Goal: Task Accomplishment & Management: Complete application form

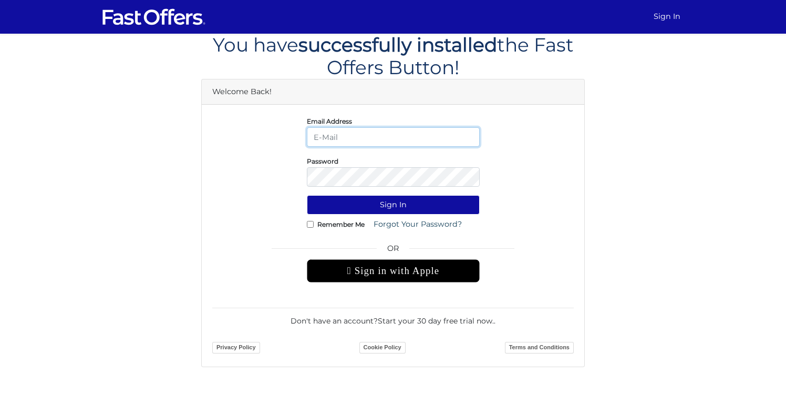
click at [383, 140] on input "email" at bounding box center [393, 136] width 173 height 19
type input "[PERSON_NAME][EMAIL_ADDRESS][DOMAIN_NAME]"
click at [458, 321] on link "Start your 30 day free trial now." at bounding box center [436, 320] width 116 height 9
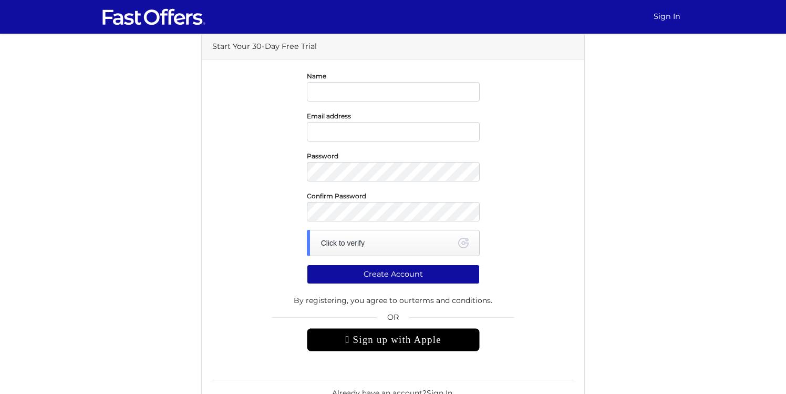
click at [385, 85] on input "text" at bounding box center [393, 91] width 173 height 19
type input "[PERSON_NAME]"
click at [356, 131] on input "email" at bounding box center [393, 131] width 173 height 19
type input "anthony@detomarealestate.com"
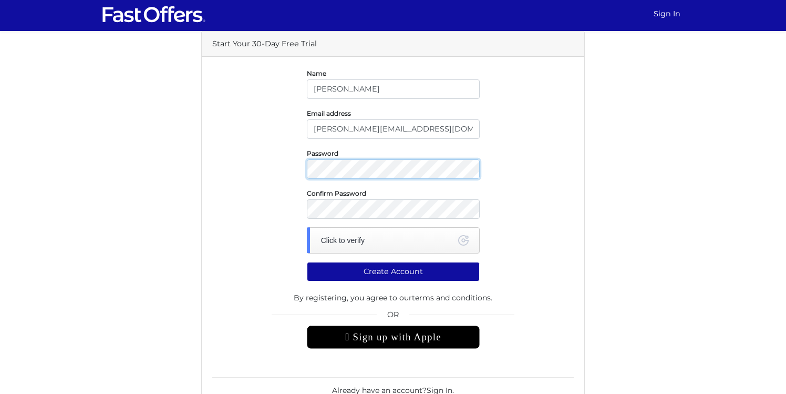
scroll to position [44, 0]
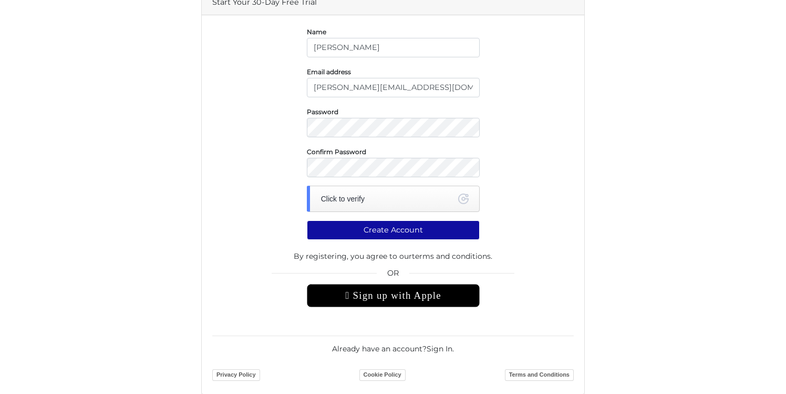
drag, startPoint x: 220, startPoint y: 109, endPoint x: 292, endPoint y: 117, distance: 72.5
click at [220, 109] on div "Password" at bounding box center [392, 122] width 377 height 32
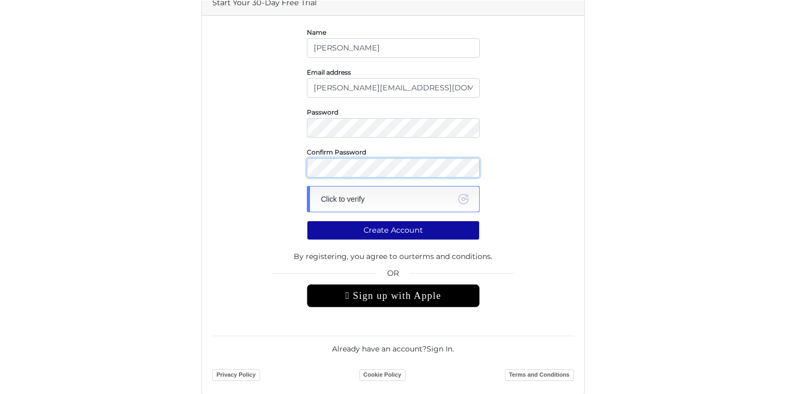
scroll to position [44, 0]
click at [434, 208] on div "Click to verify" at bounding box center [393, 199] width 173 height 26
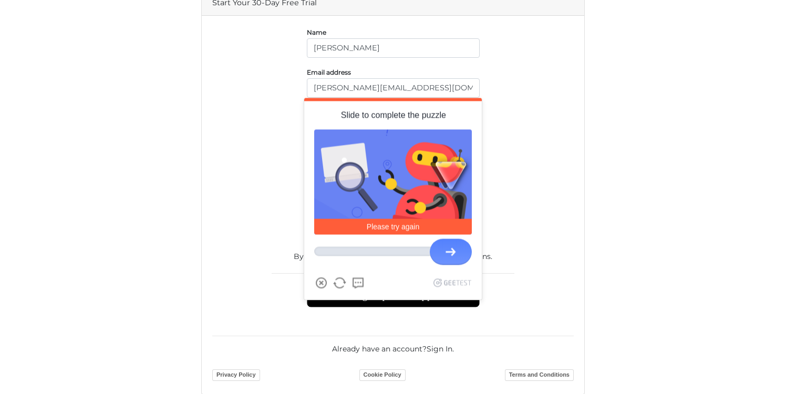
click at [443, 253] on div at bounding box center [451, 252] width 42 height 26
click at [437, 252] on div at bounding box center [451, 252] width 42 height 26
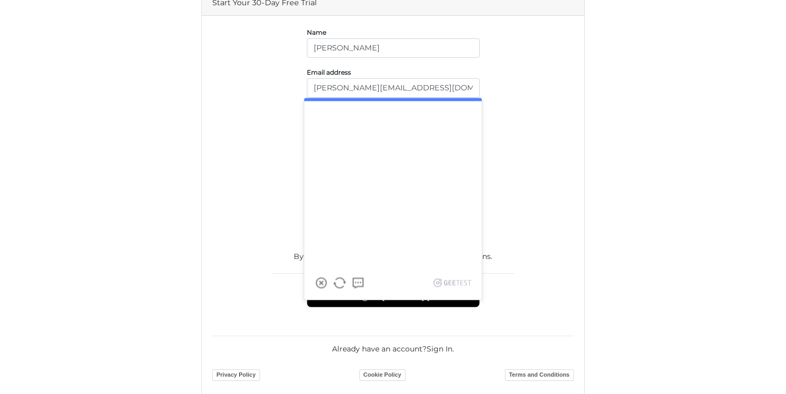
click at [359, 254] on div "Please try again" at bounding box center [393, 199] width 178 height 138
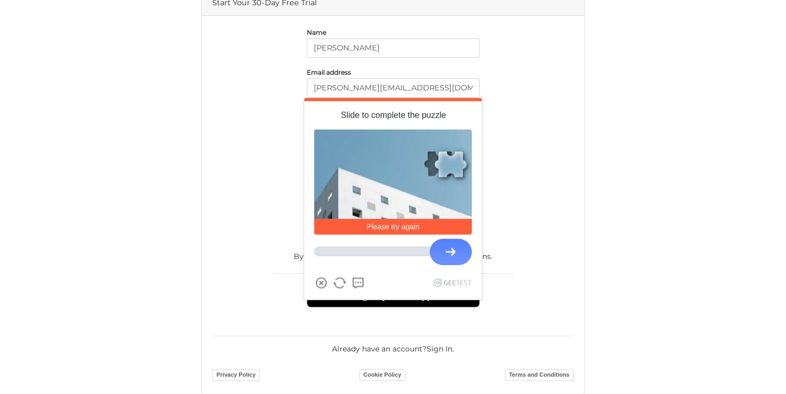
click at [451, 253] on div at bounding box center [451, 252] width 42 height 26
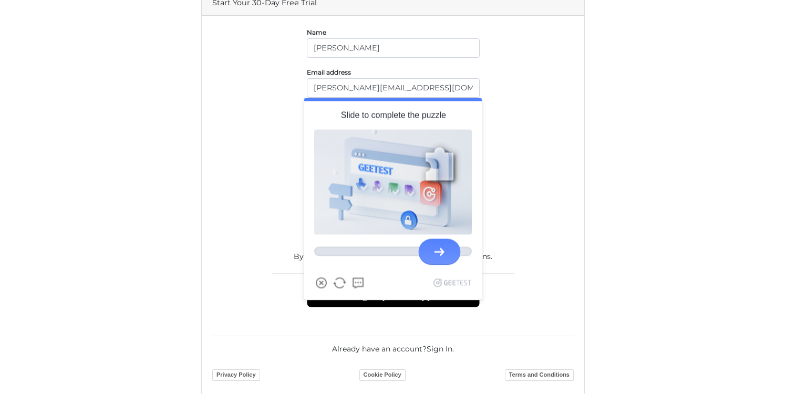
click at [433, 246] on div at bounding box center [439, 252] width 42 height 26
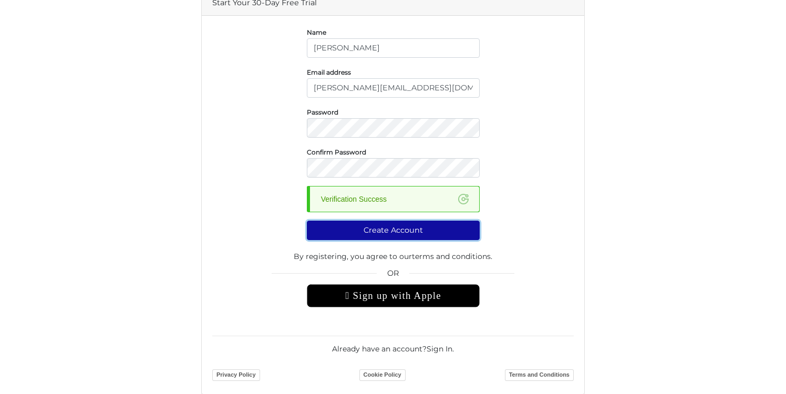
click at [399, 231] on button "Create Account" at bounding box center [393, 230] width 173 height 19
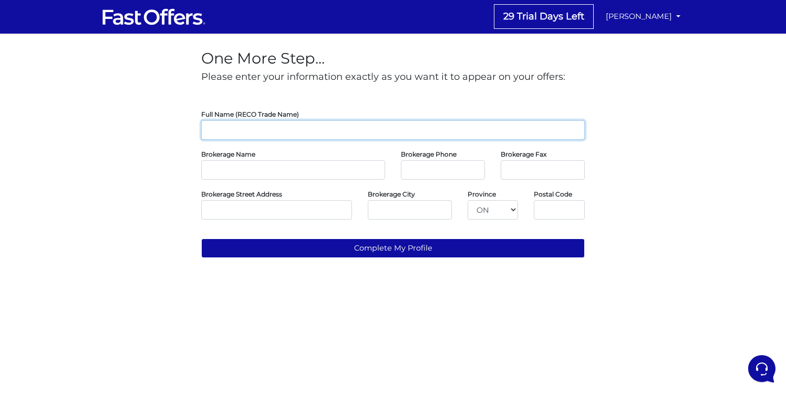
click at [359, 139] on input "text" at bounding box center [393, 129] width 384 height 19
type input "[PERSON_NAME]"
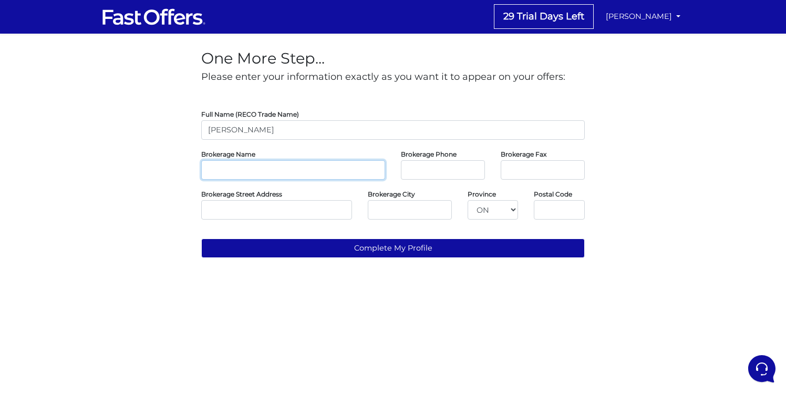
click at [261, 172] on input "text" at bounding box center [293, 169] width 184 height 19
type input "Property.ca Inc."
click at [463, 165] on input "tel" at bounding box center [443, 169] width 84 height 19
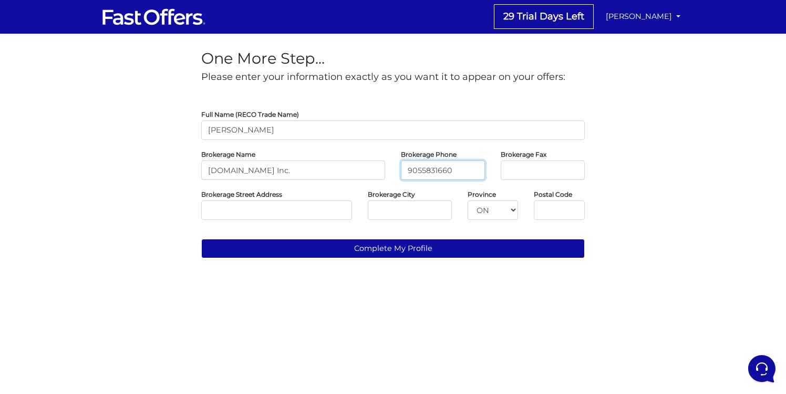
type input "9055831660"
click at [274, 210] on input "text" at bounding box center [276, 209] width 151 height 19
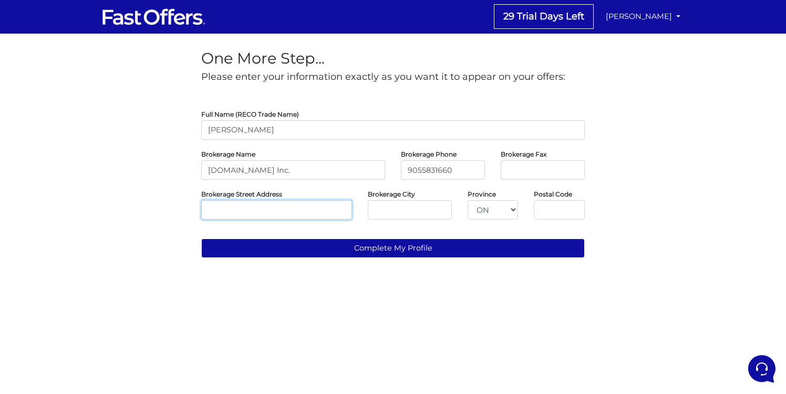
type input "3"
drag, startPoint x: 421, startPoint y: 169, endPoint x: 380, endPoint y: 169, distance: 41.0
click at [380, 169] on div "Brokerage Name Property.ca Inc. Brokerage Phone 9055831660 Brokerage Fax" at bounding box center [392, 164] width 399 height 32
click at [476, 174] on input "4165831660" at bounding box center [443, 169] width 84 height 19
type input "4165831660"
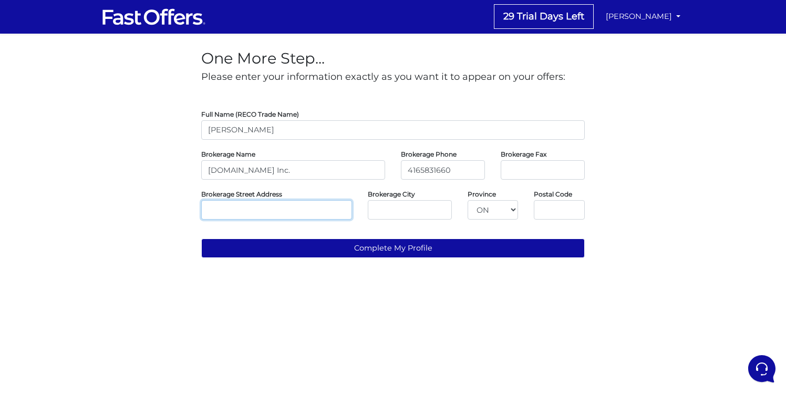
click at [250, 205] on input "text" at bounding box center [276, 209] width 151 height 19
type input "36 Distillery"
drag, startPoint x: 258, startPoint y: 209, endPoint x: 131, endPoint y: 206, distance: 126.7
click at [131, 206] on div "One More Step... Please enter your information exactly as you want it to appear…" at bounding box center [393, 150] width 599 height 233
drag, startPoint x: 425, startPoint y: 167, endPoint x: 333, endPoint y: 164, distance: 91.5
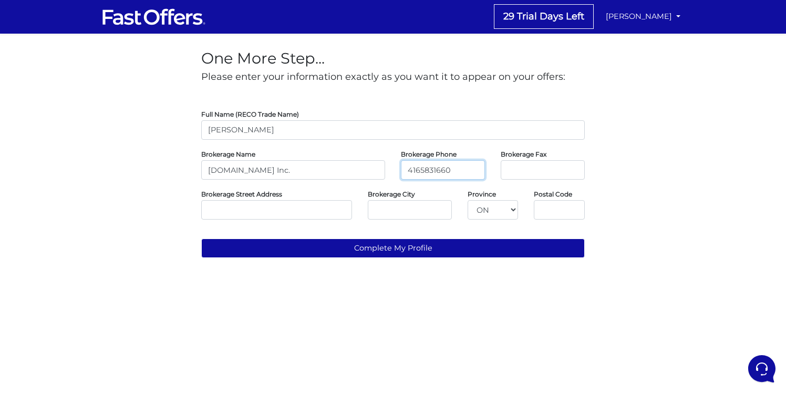
click at [335, 164] on div "Brokerage Name Property.ca Inc. Brokerage Phone 4165831660 Brokerage Fax" at bounding box center [392, 164] width 399 height 32
click at [278, 217] on input "text" at bounding box center [276, 209] width 151 height 19
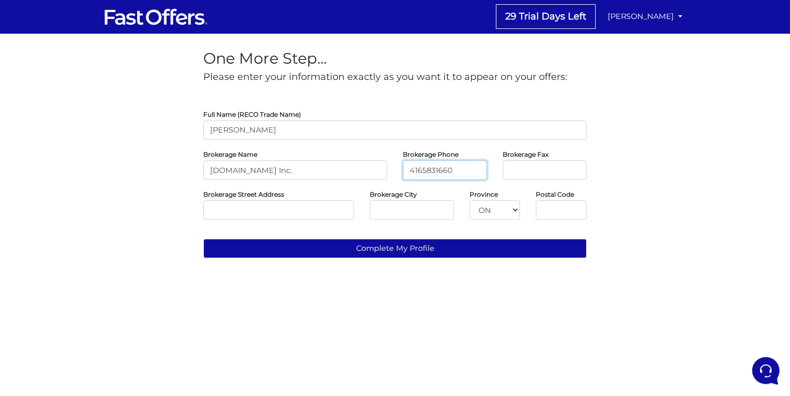
drag, startPoint x: 415, startPoint y: 166, endPoint x: 352, endPoint y: 163, distance: 63.1
click at [354, 163] on div "Brokerage Name Property.ca Inc. Brokerage Phone 4165831660 Brokerage Fax" at bounding box center [395, 164] width 399 height 32
paste input "https://www.google.com/search?q=property.ca+vaughan&rlz=1C5CHFA_enCA882CA889&oq…"
type input "https://www.google.com/search?q=property.ca+vaughan&rlz=1C5CHFA_enCA882CA889&oq…"
drag, startPoint x: 412, startPoint y: 169, endPoint x: 316, endPoint y: 168, distance: 95.7
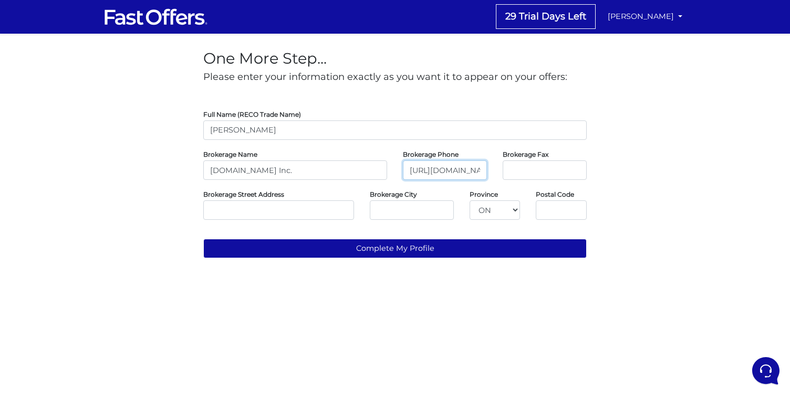
click at [316, 168] on div "Brokerage Name Property.ca Inc. Brokerage Phone https://www.google.com/search?q…" at bounding box center [395, 164] width 399 height 32
paste input "(416) 583-1660"
type input "(416) 583-1660"
drag, startPoint x: 258, startPoint y: 211, endPoint x: 481, endPoint y: 146, distance: 232.3
click at [258, 211] on input "text" at bounding box center [278, 209] width 151 height 19
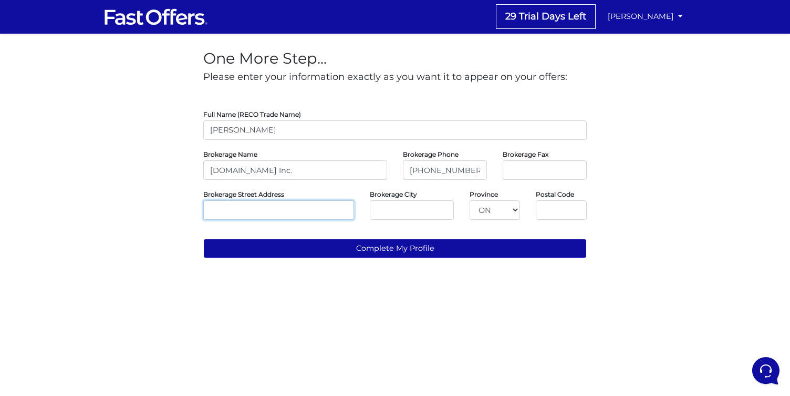
paste input "31 DISERA DRIVE SUITE 250 THORNHILL, Ontario L4J0A7"
drag, startPoint x: 237, startPoint y: 210, endPoint x: 366, endPoint y: 214, distance: 129.4
click at [366, 214] on div "Brokerage Street Address 31 DISERA DRIVE SUITE 250 THORNHILL, Ontario L4J0A7 Br…" at bounding box center [395, 204] width 399 height 32
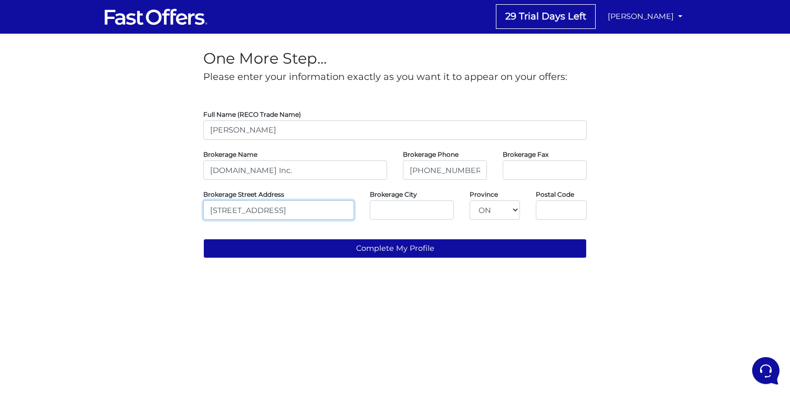
type input "31 DISERA DRIVE SUITE 250"
click at [434, 210] on input "text" at bounding box center [412, 209] width 84 height 19
paste input "THORNHILL, Ontario L4J0A7"
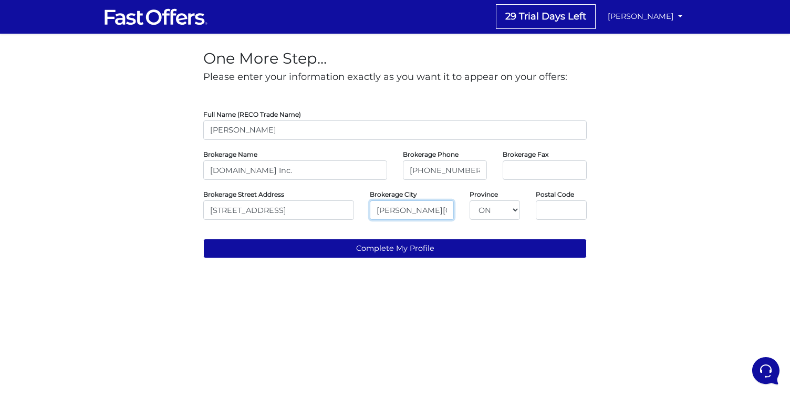
scroll to position [0, 39]
drag, startPoint x: 391, startPoint y: 210, endPoint x: 482, endPoint y: 212, distance: 90.9
click at [482, 212] on div "Brokerage Street Address 31 DISERA DRIVE SUITE 250 Brokerage City THORNHILL, On…" at bounding box center [395, 204] width 399 height 32
type input "THORNHILL"
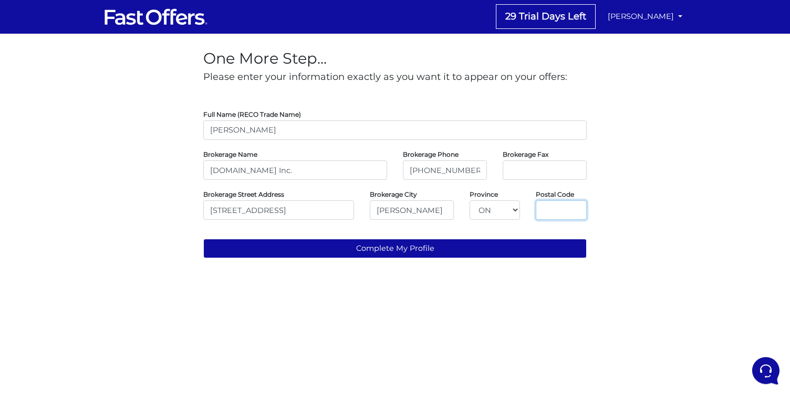
click at [558, 202] on input "text" at bounding box center [561, 209] width 51 height 19
paste input "Ontario L4J0A7"
drag, startPoint x: 553, startPoint y: 211, endPoint x: 477, endPoint y: 214, distance: 76.8
click at [477, 214] on div "Brokerage Street Address 31 DISERA DRIVE SUITE 250 Brokerage City THORNHILL Pro…" at bounding box center [395, 204] width 399 height 32
type input "O"
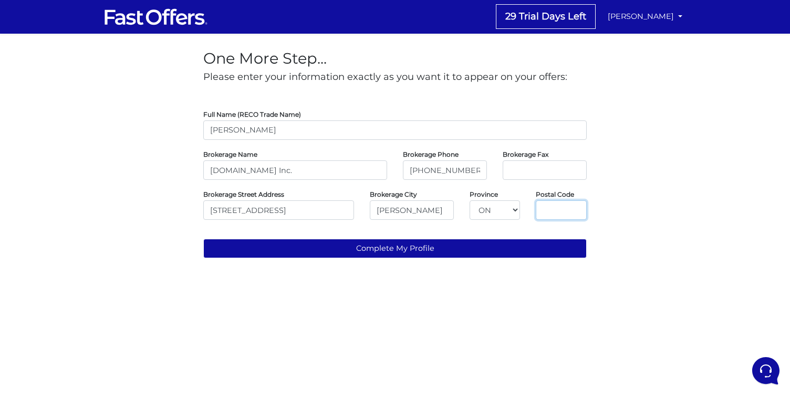
paste input "Ontario L4J0A7"
click at [551, 209] on input "Ontario L4J0A7" at bounding box center [561, 209] width 51 height 19
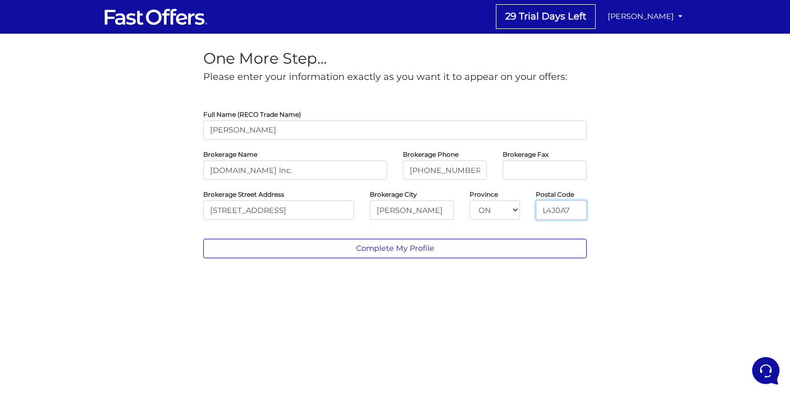
type input "L4J0A7"
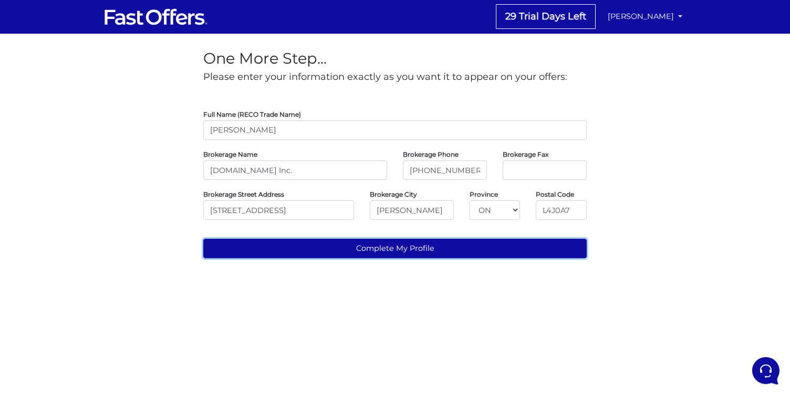
click at [343, 245] on button "Complete My Profile" at bounding box center [395, 248] width 384 height 19
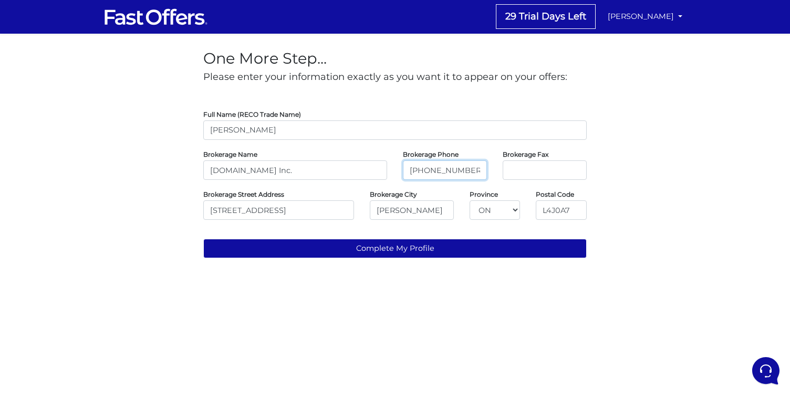
drag, startPoint x: 465, startPoint y: 169, endPoint x: 471, endPoint y: 168, distance: 5.9
click at [466, 169] on input "(416) 583-1660" at bounding box center [445, 169] width 84 height 19
click at [446, 170] on input "(416) 583-1660" at bounding box center [445, 169] width 84 height 19
click at [428, 170] on input "(416) 583-1660" at bounding box center [445, 169] width 84 height 19
click at [413, 170] on input "(416 583-1660" at bounding box center [445, 169] width 84 height 19
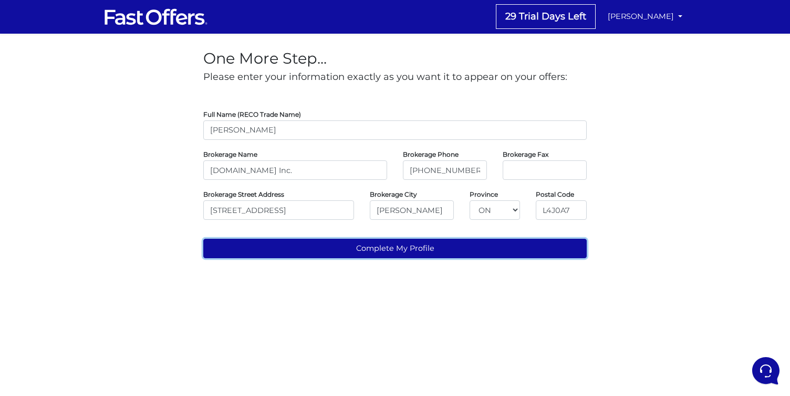
click at [530, 253] on button "Complete My Profile" at bounding box center [395, 248] width 384 height 19
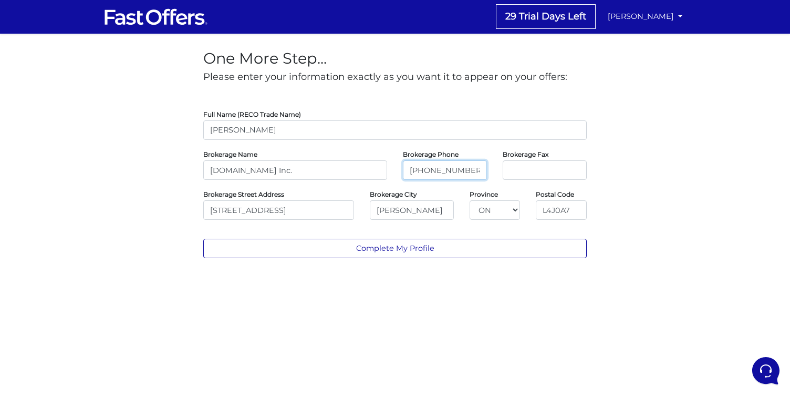
type input "416-583-1660"
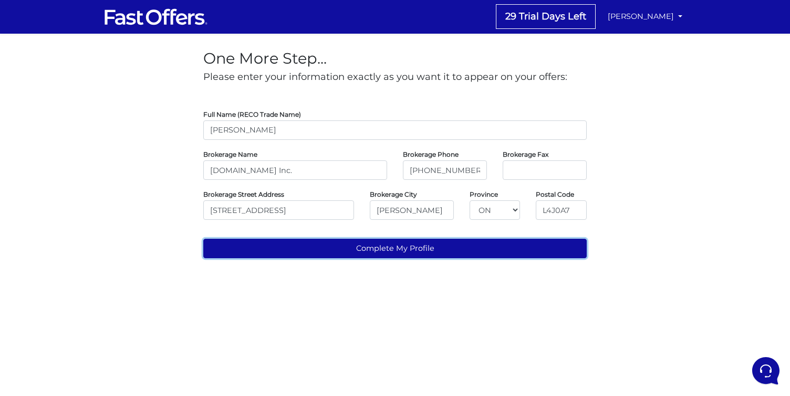
click at [418, 251] on button "Complete My Profile" at bounding box center [395, 248] width 384 height 19
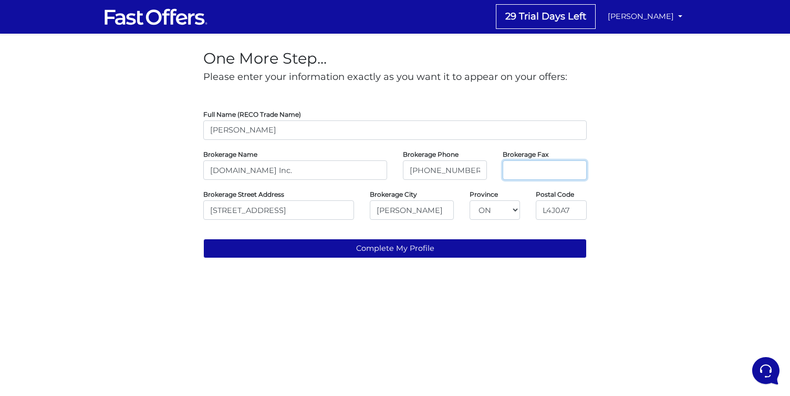
click at [543, 169] on input "tel" at bounding box center [545, 169] width 84 height 19
paste input "416-583-1660"
type input "416-583-1665"
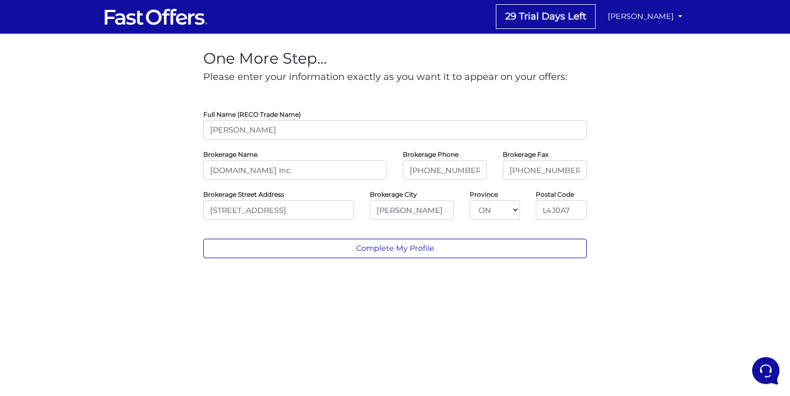
click at [497, 238] on div "Complete My Profile" at bounding box center [395, 243] width 399 height 30
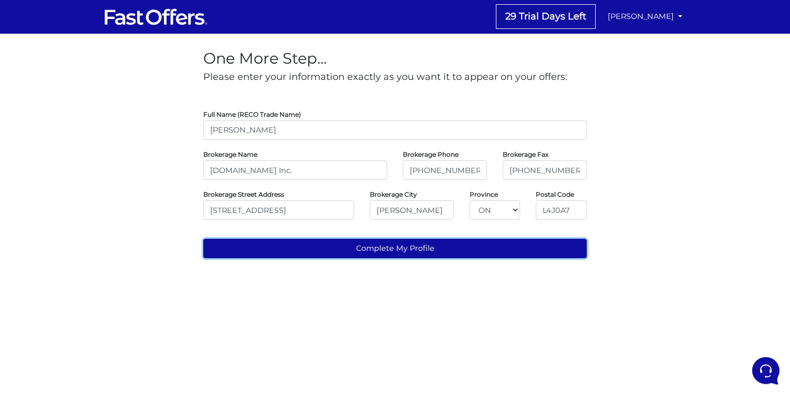
click at [496, 240] on button "Complete My Profile" at bounding box center [395, 248] width 384 height 19
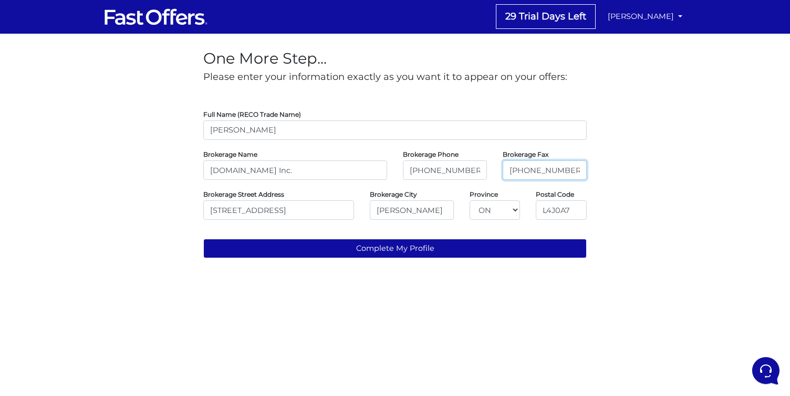
click at [575, 171] on input "416-583-1665" at bounding box center [545, 169] width 84 height 19
click at [548, 213] on input "L4J0A7" at bounding box center [561, 209] width 51 height 19
click at [547, 211] on input "L4J0A7" at bounding box center [561, 209] width 51 height 19
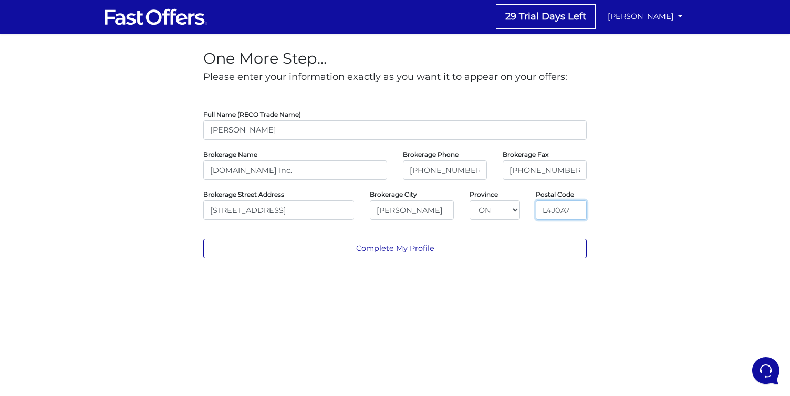
type input "L4J0A7"
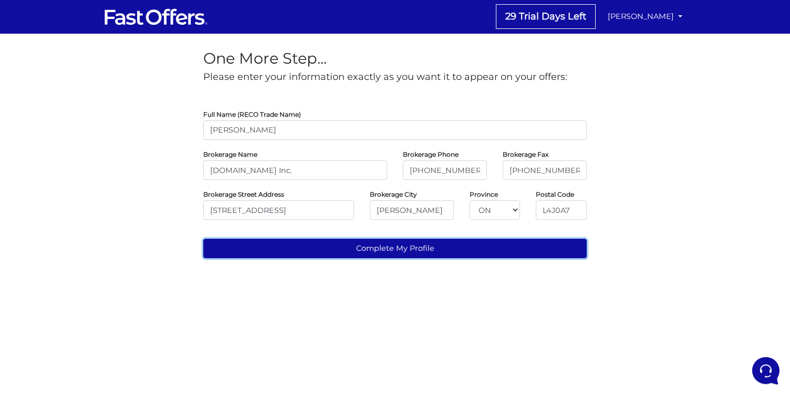
click at [456, 240] on button "Complete My Profile" at bounding box center [395, 248] width 384 height 19
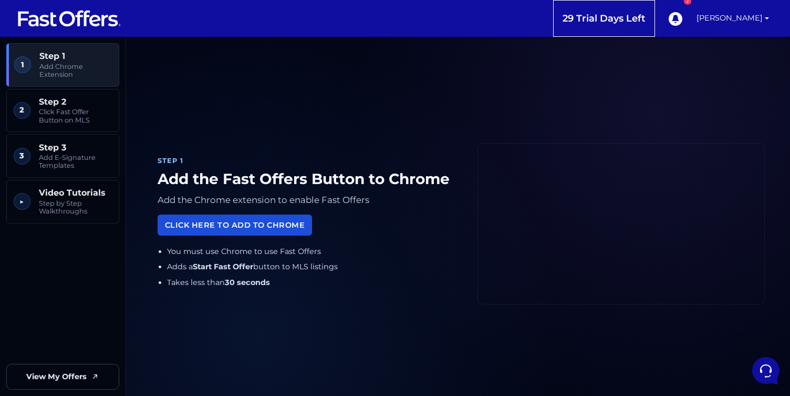
click at [215, 229] on link "Click Here to Add to Chrome" at bounding box center [235, 224] width 155 height 20
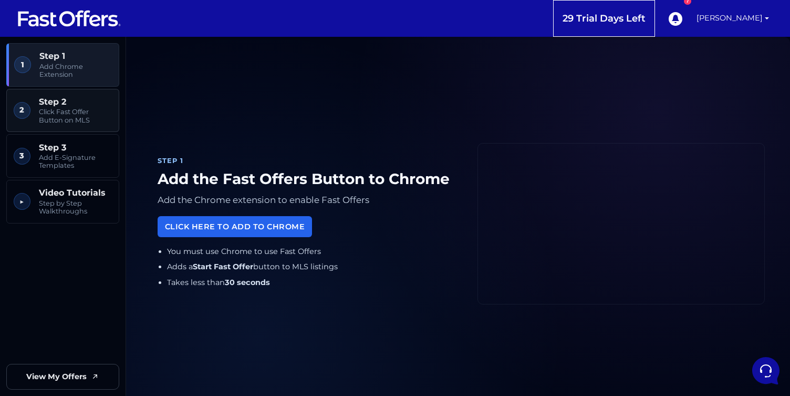
click at [65, 125] on link "2 Step 2 Click Fast Offer Button on MLS" at bounding box center [62, 111] width 113 height 44
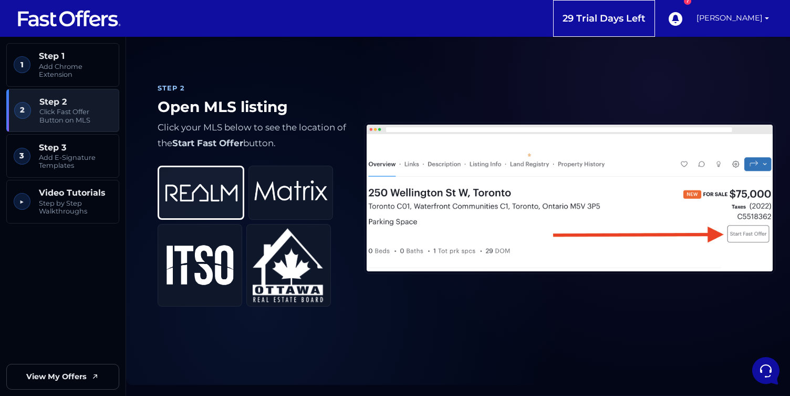
scroll to position [421, 0]
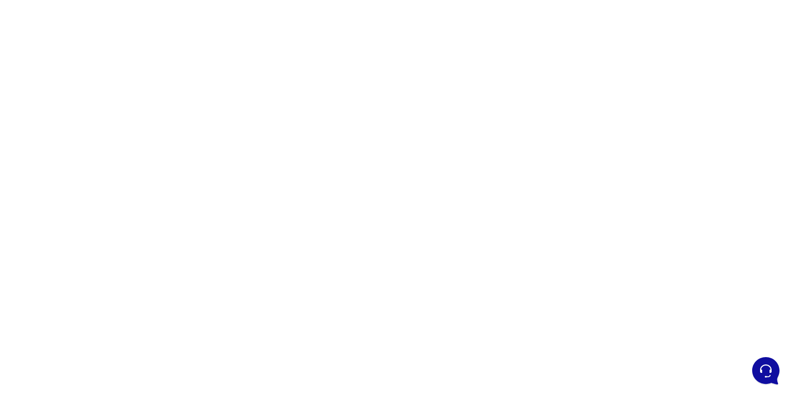
scroll to position [44, 0]
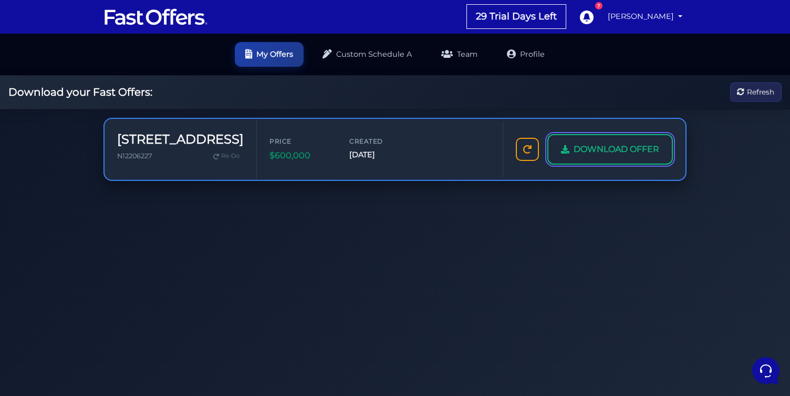
click at [615, 149] on span "DOWNLOAD OFFER" at bounding box center [617, 149] width 86 height 14
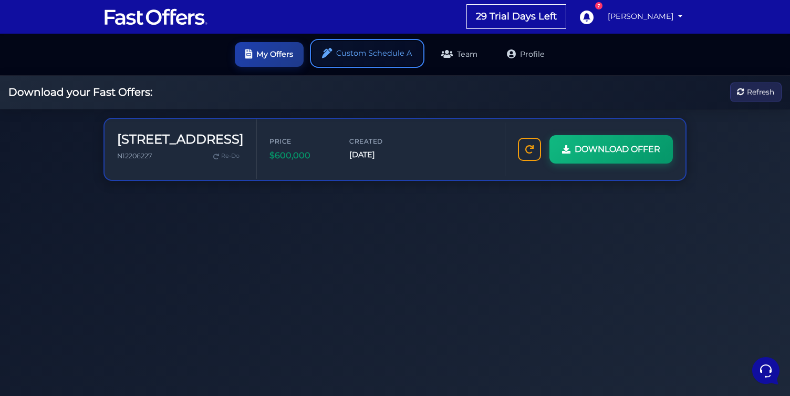
click at [361, 59] on link "Custom Schedule A" at bounding box center [367, 53] width 110 height 25
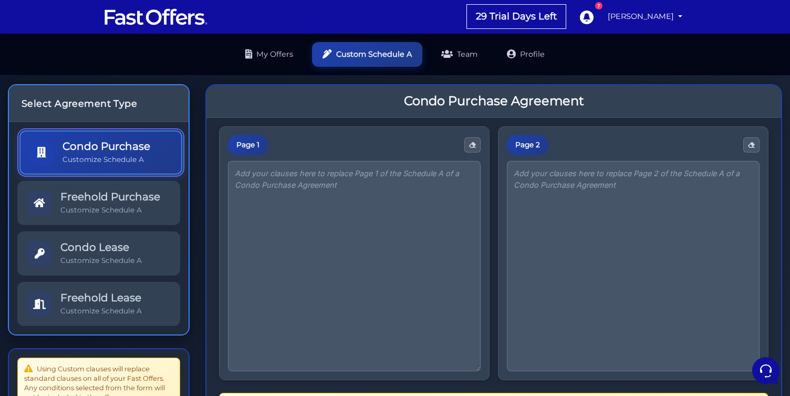
click at [134, 155] on p "Customize Schedule A" at bounding box center [107, 160] width 88 height 10
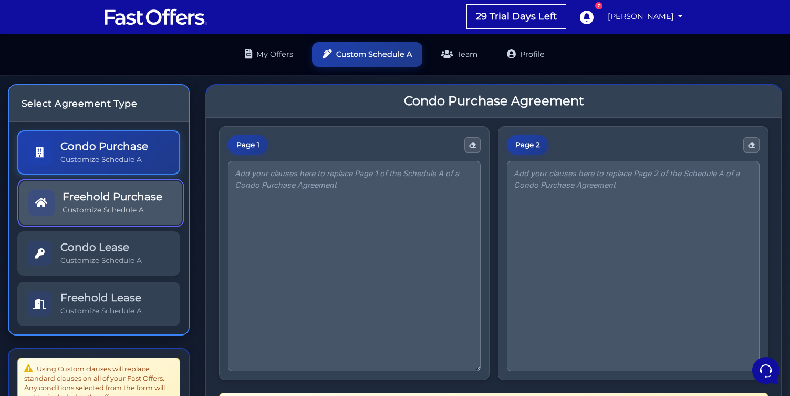
click at [131, 205] on p "Customize Schedule A" at bounding box center [113, 210] width 100 height 10
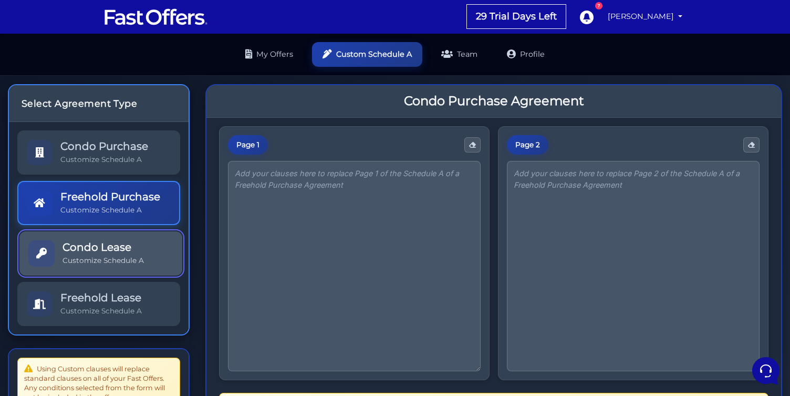
click at [129, 246] on h5 "Condo Lease" at bounding box center [103, 247] width 81 height 13
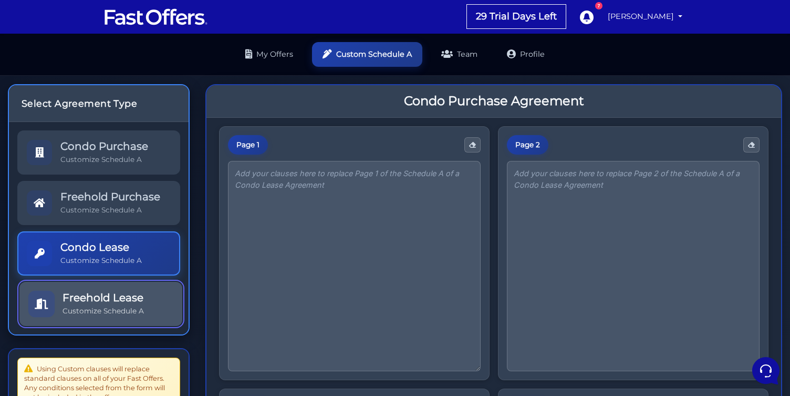
click at [124, 295] on h5 "Freehold Lease" at bounding box center [103, 297] width 81 height 13
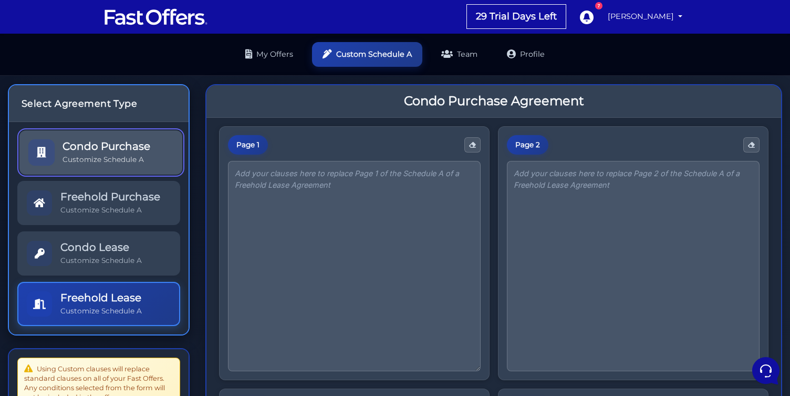
click at [94, 162] on p "Customize Schedule A" at bounding box center [107, 160] width 88 height 10
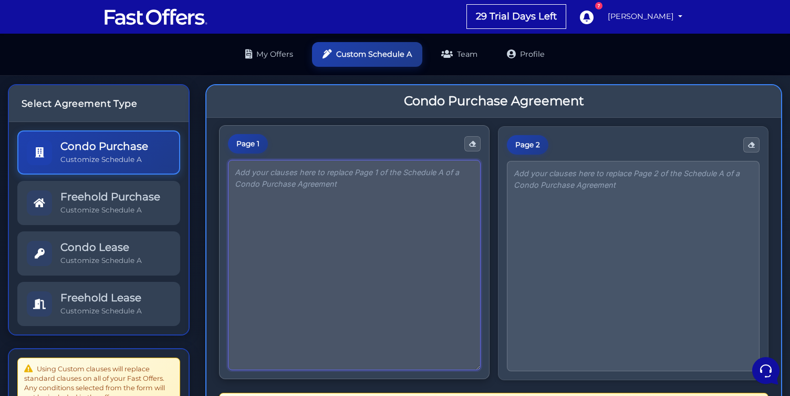
click at [272, 214] on textarea at bounding box center [354, 265] width 253 height 210
paste textarea "The Buyer agrees to pay the balance of the purchase price, subject to adjustmen…"
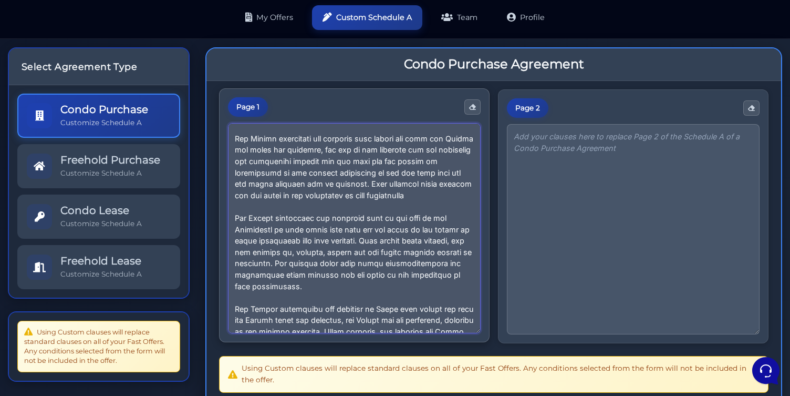
scroll to position [924, 0]
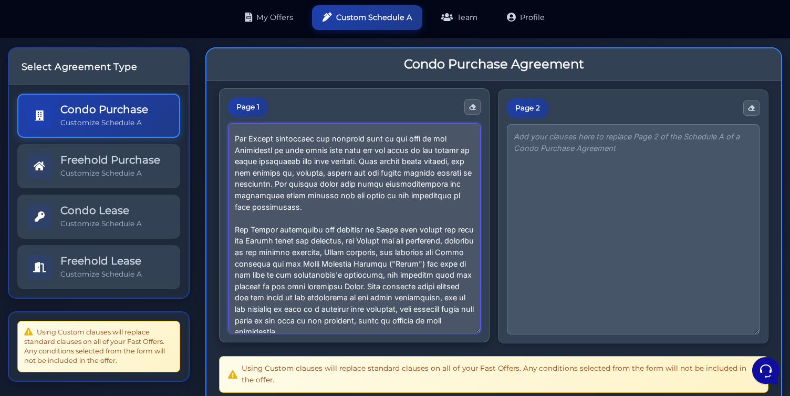
click at [280, 266] on textarea at bounding box center [354, 228] width 253 height 210
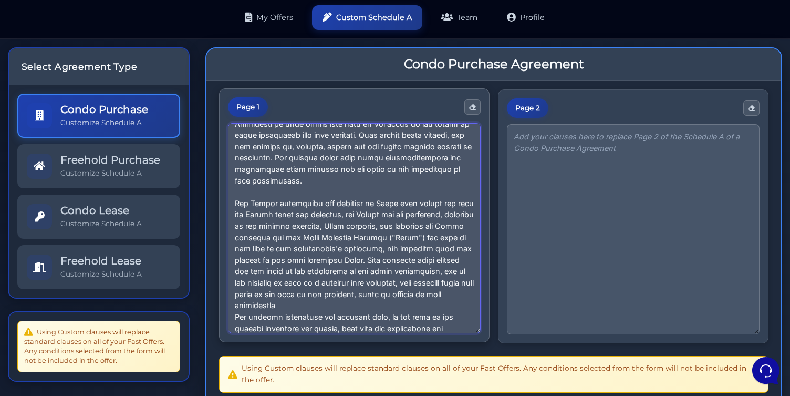
scroll to position [1023, 0]
click at [288, 307] on textarea at bounding box center [354, 228] width 253 height 210
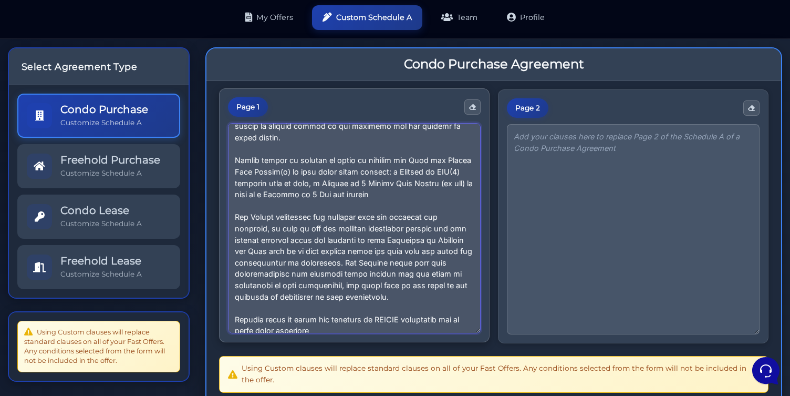
scroll to position [696, 0]
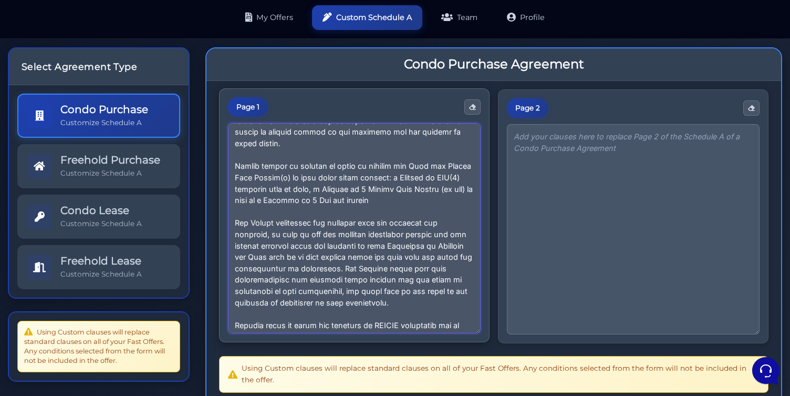
drag, startPoint x: 436, startPoint y: 163, endPoint x: 289, endPoint y: 177, distance: 147.8
click at [287, 176] on textarea at bounding box center [354, 228] width 253 height 210
drag, startPoint x: 313, startPoint y: 188, endPoint x: 412, endPoint y: 188, distance: 98.3
click at [413, 188] on textarea at bounding box center [354, 228] width 253 height 210
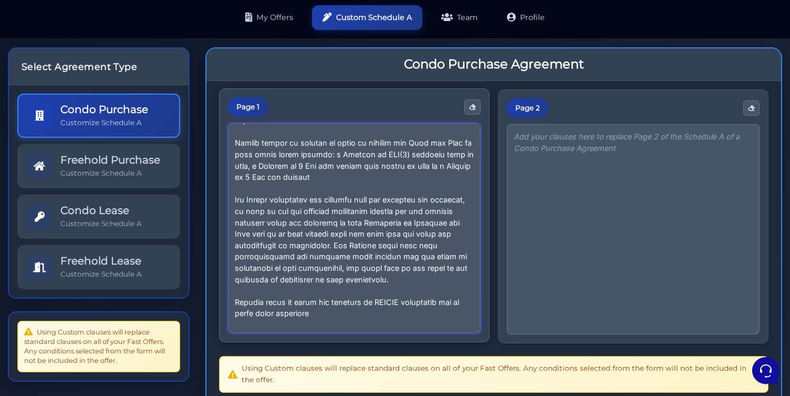
scroll to position [718, 0]
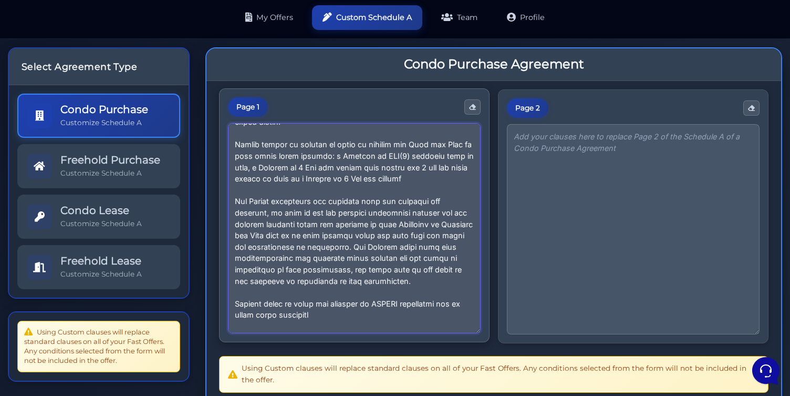
drag, startPoint x: 451, startPoint y: 175, endPoint x: 445, endPoint y: 176, distance: 5.8
click at [451, 175] on textarea at bounding box center [354, 228] width 253 height 210
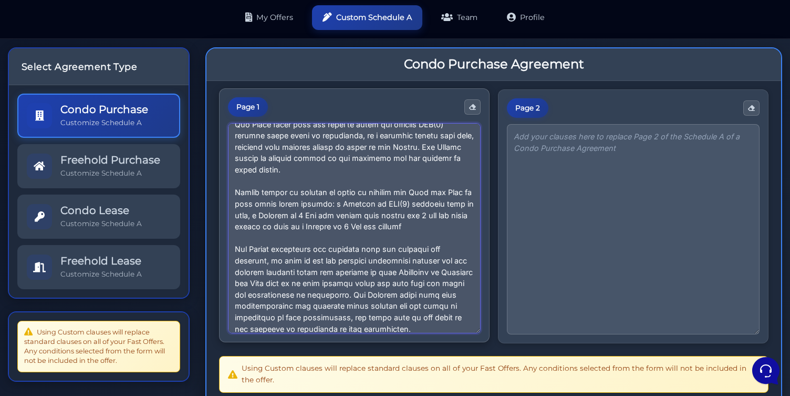
scroll to position [666, 0]
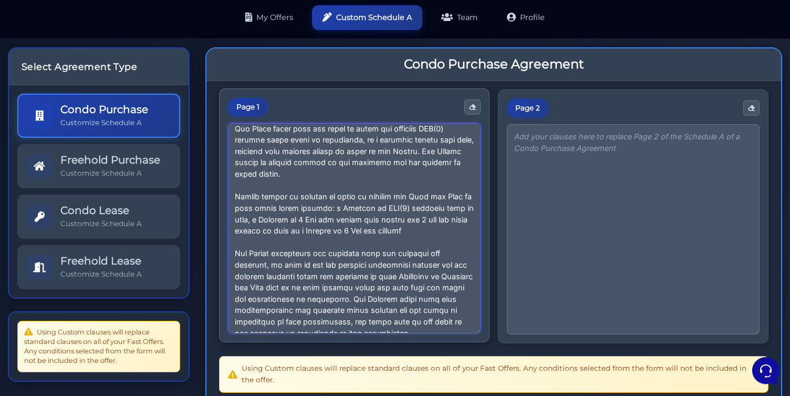
drag, startPoint x: 410, startPoint y: 215, endPoint x: 340, endPoint y: 218, distance: 70.5
click at [340, 218] on textarea at bounding box center [354, 228] width 253 height 210
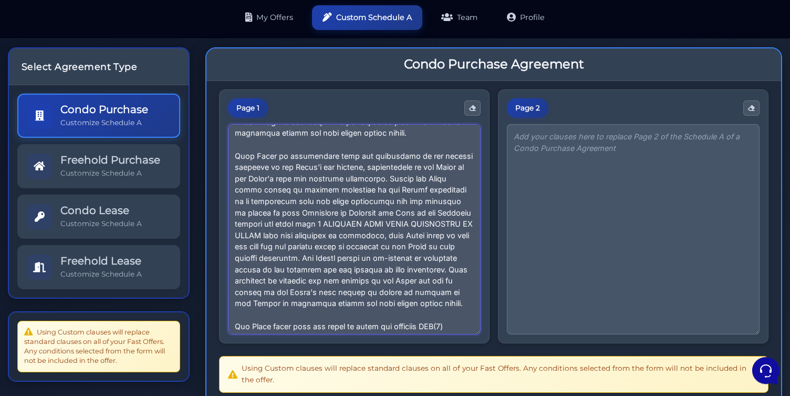
scroll to position [0, 0]
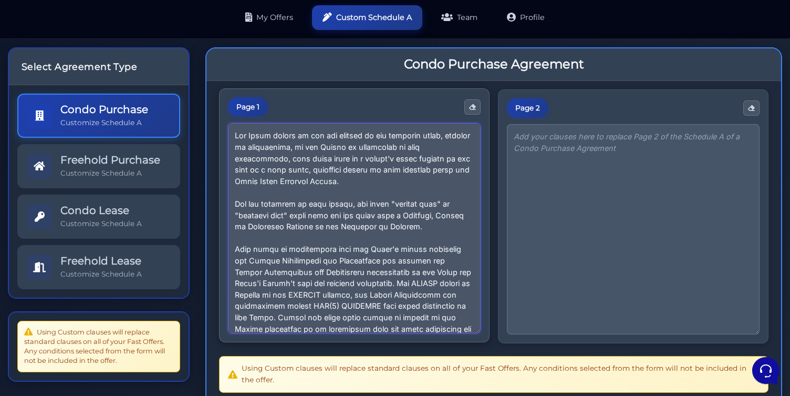
drag, startPoint x: 277, startPoint y: 313, endPoint x: 252, endPoint y: 137, distance: 177.3
click at [213, 107] on div "Page 1 Page 2" at bounding box center [494, 262] width 575 height 363
click at [327, 179] on textarea at bounding box center [354, 228] width 253 height 210
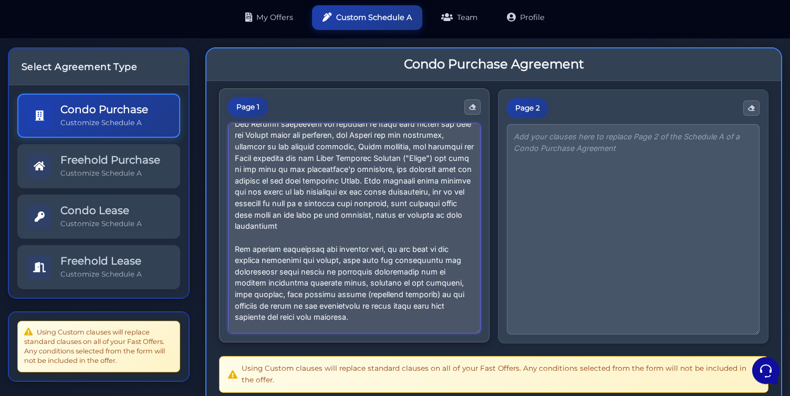
scroll to position [1210, 0]
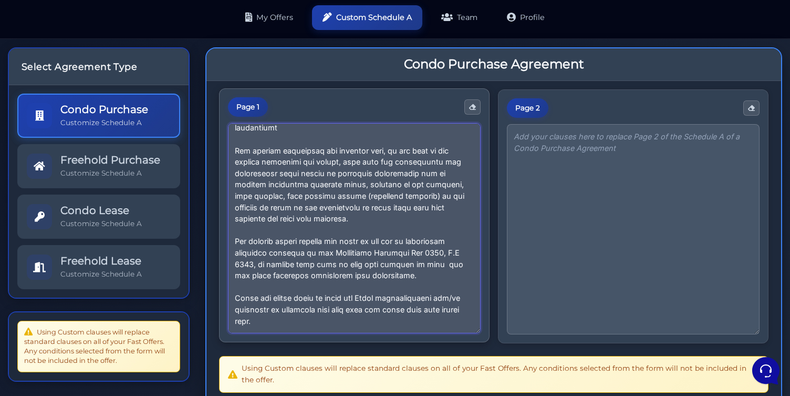
drag, startPoint x: 272, startPoint y: 313, endPoint x: 265, endPoint y: 303, distance: 12.3
click at [265, 303] on textarea at bounding box center [354, 228] width 253 height 210
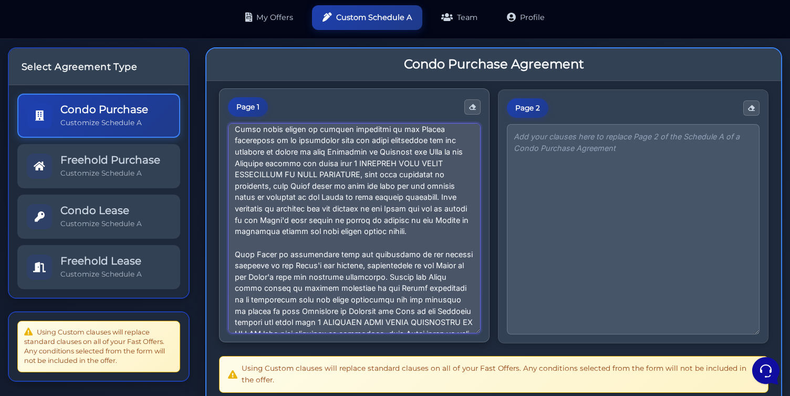
scroll to position [374, 0]
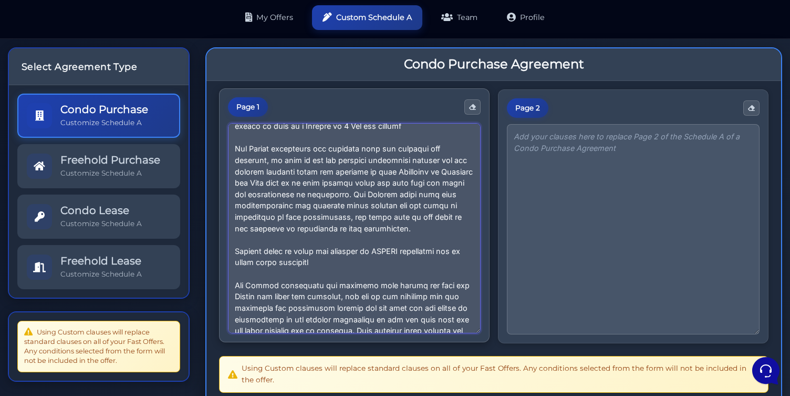
drag, startPoint x: 235, startPoint y: 247, endPoint x: 410, endPoint y: 272, distance: 176.3
click at [410, 272] on textarea at bounding box center [354, 228] width 253 height 210
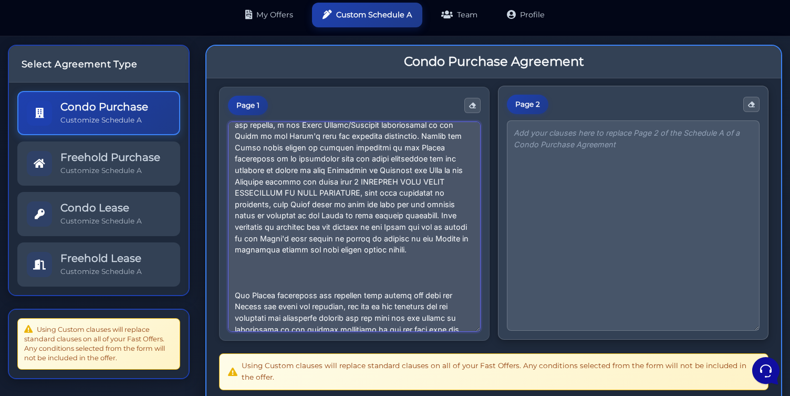
scroll to position [373, 0]
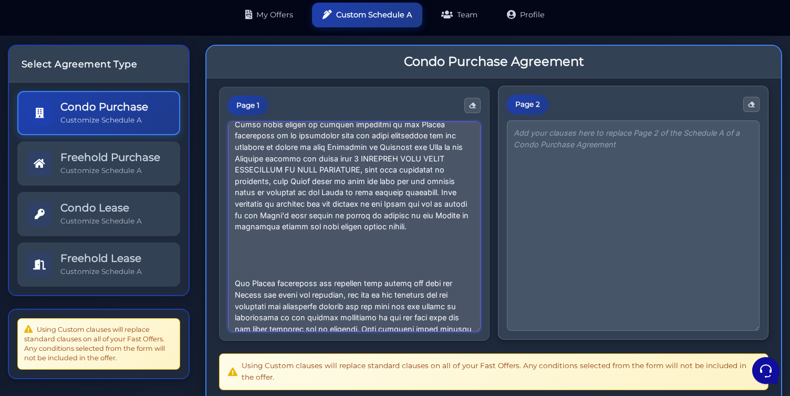
type textarea "The Buyer agrees to pay the balance of the purchase price, subject to adjustmen…"
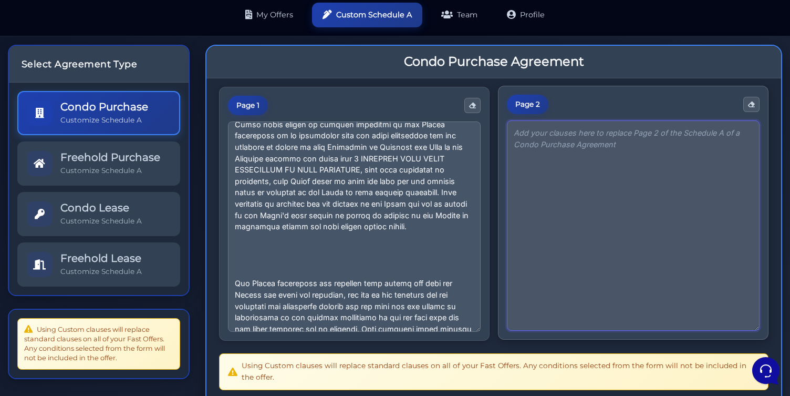
click at [560, 183] on textarea at bounding box center [633, 225] width 253 height 210
paste textarea "This Offer is conditional upon the inspection of the subject property at the Bu…"
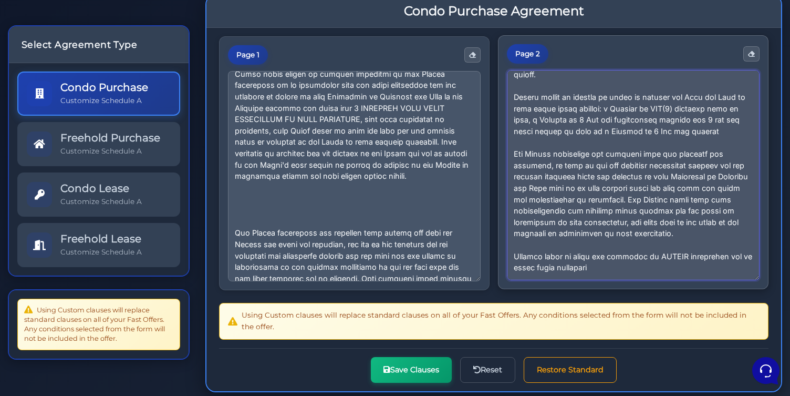
scroll to position [91, 0]
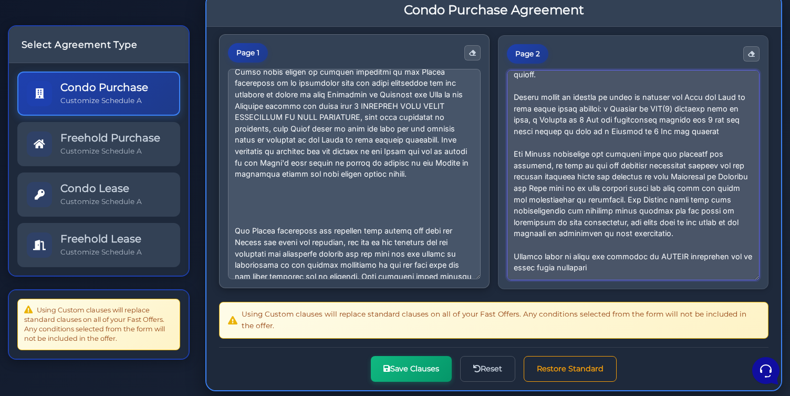
type textarea "This Offer is conditional upon the inspection of the subject property at the Bu…"
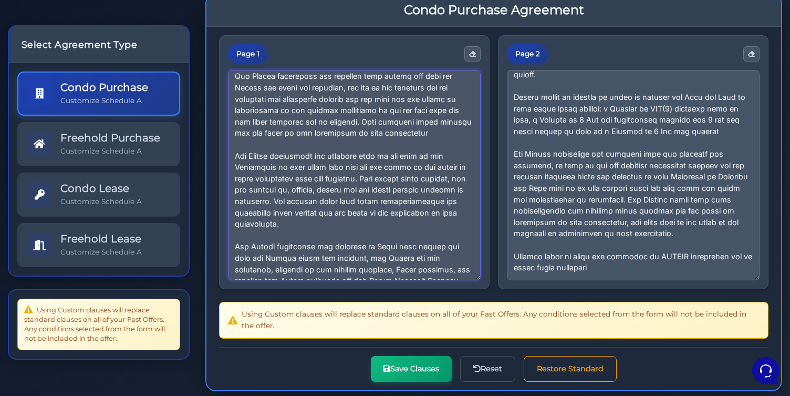
scroll to position [814, 0]
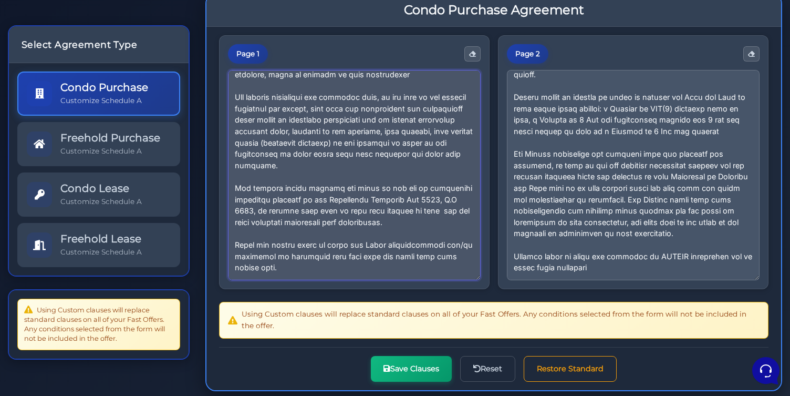
drag, startPoint x: 232, startPoint y: 227, endPoint x: 307, endPoint y: 367, distance: 159.2
click at [307, 366] on form "Page 1 Page 2" at bounding box center [494, 208] width 550 height 346
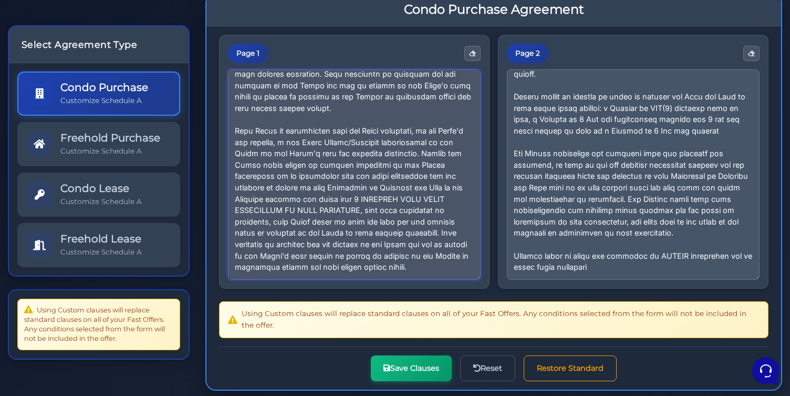
scroll to position [337, 0]
type textarea "The Buyer agrees to pay the balance of the purchase price, subject to adjustmen…"
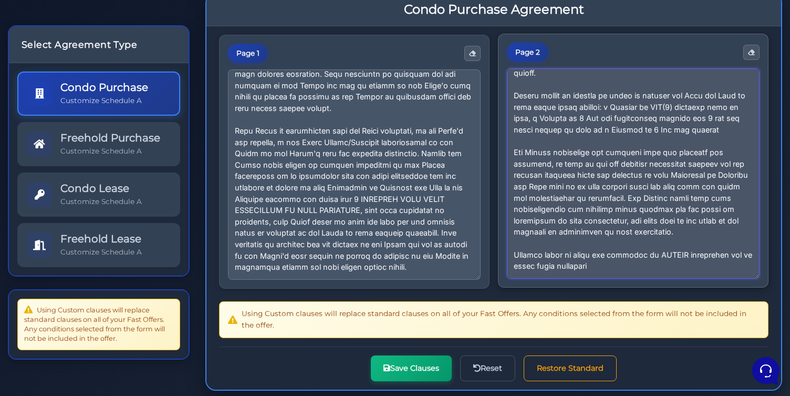
click at [614, 256] on textarea at bounding box center [633, 173] width 253 height 210
paste textarea "The Seller represents and warrants that during the time the Seller has owned th…"
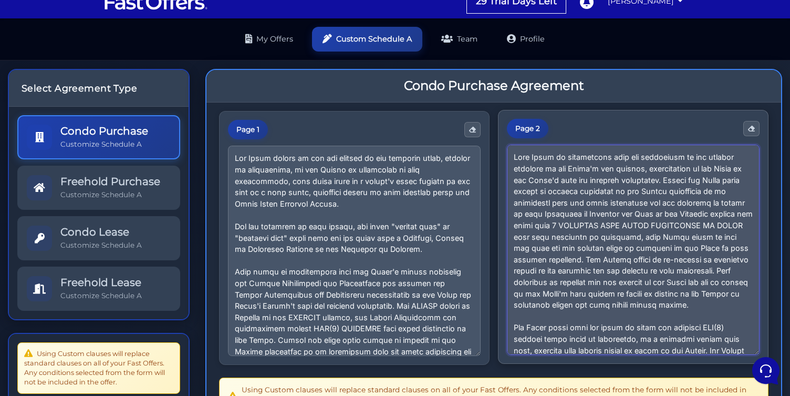
scroll to position [10, 0]
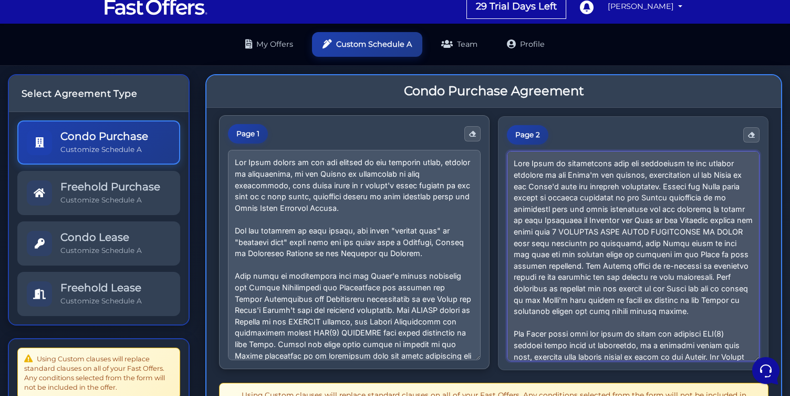
drag, startPoint x: 602, startPoint y: 282, endPoint x: 463, endPoint y: 139, distance: 199.2
click at [463, 139] on div "Page 1 Page 2" at bounding box center [494, 243] width 550 height 254
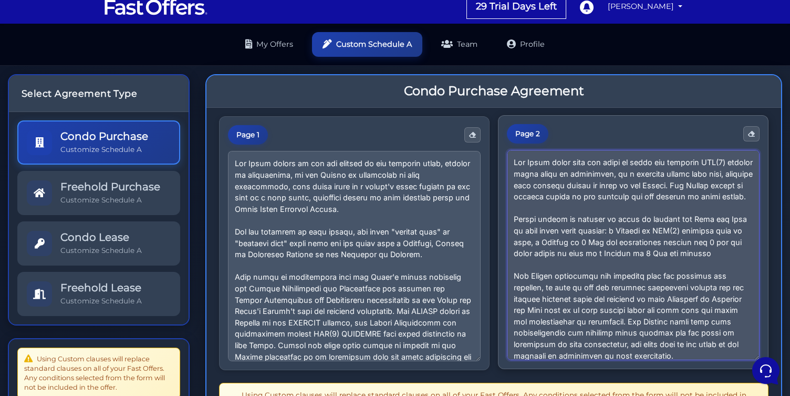
click at [515, 183] on textarea at bounding box center [633, 255] width 253 height 210
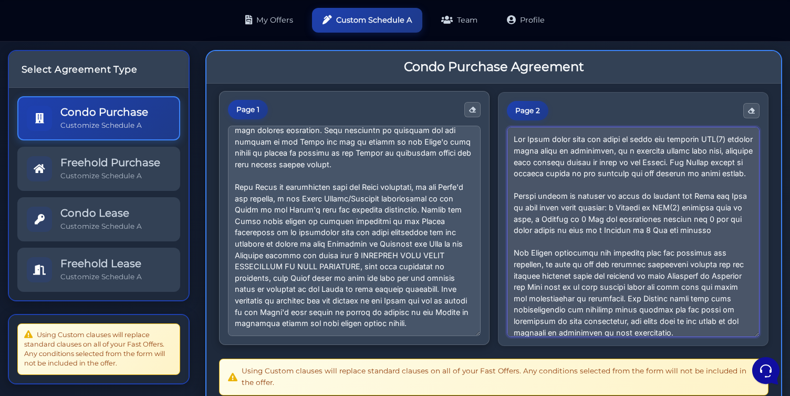
scroll to position [38, 0]
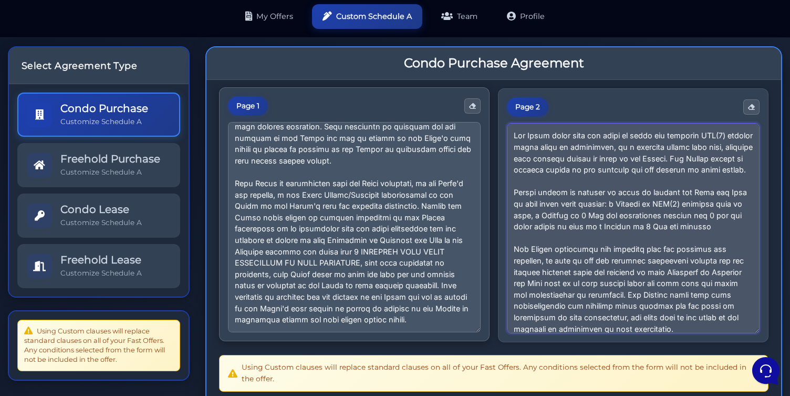
type textarea "The Buyer shall have the right to visit the property TWO(2) further times prior…"
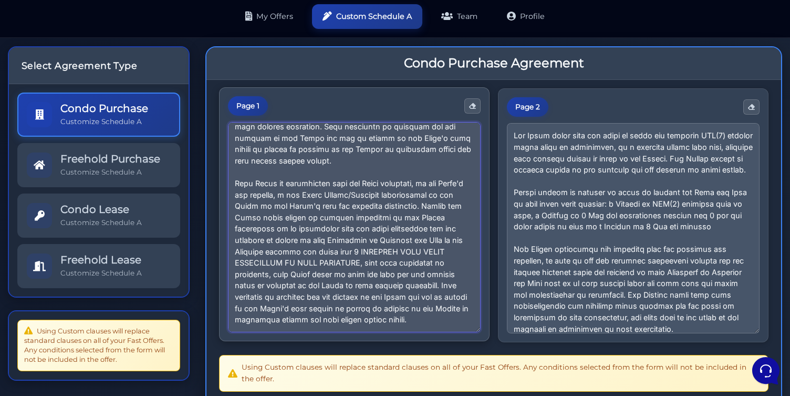
click at [294, 291] on textarea at bounding box center [354, 227] width 253 height 210
paste textarea "This Offer is conditional upon the inspection of the subject property at the Bu…"
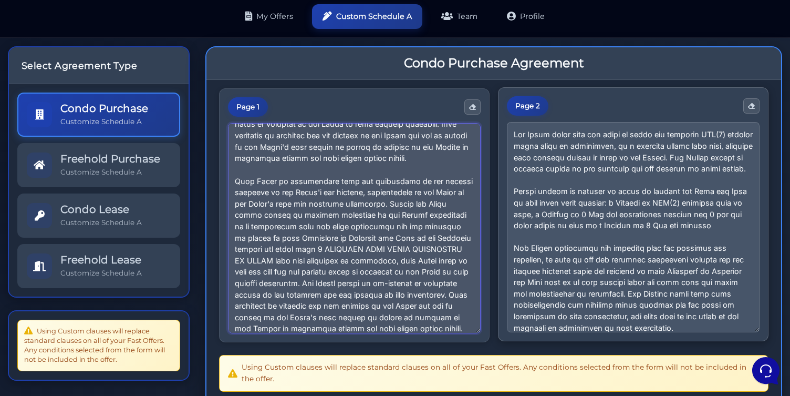
scroll to position [0, 0]
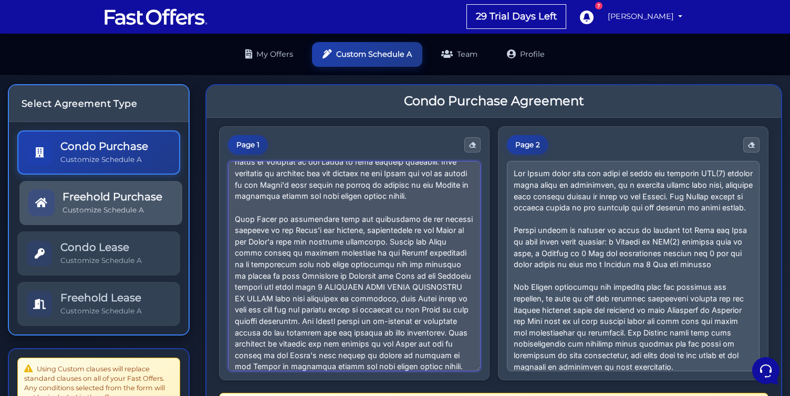
type textarea "The Buyer agrees to pay the balance of the purchase price, subject to adjustmen…"
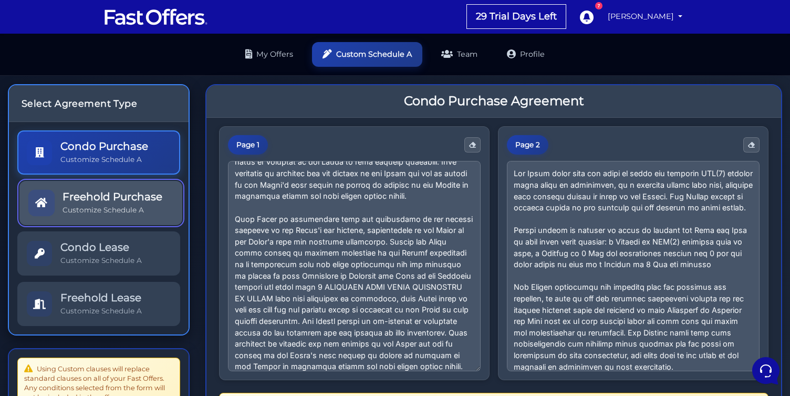
click at [135, 200] on h5 "Freehold Purchase" at bounding box center [113, 196] width 100 height 13
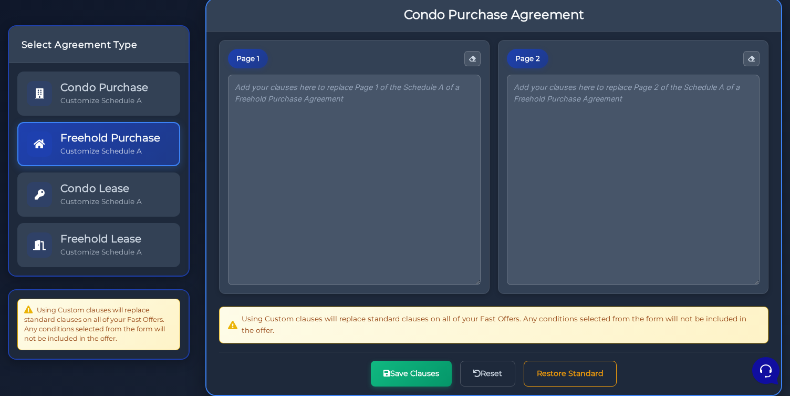
scroll to position [88, 0]
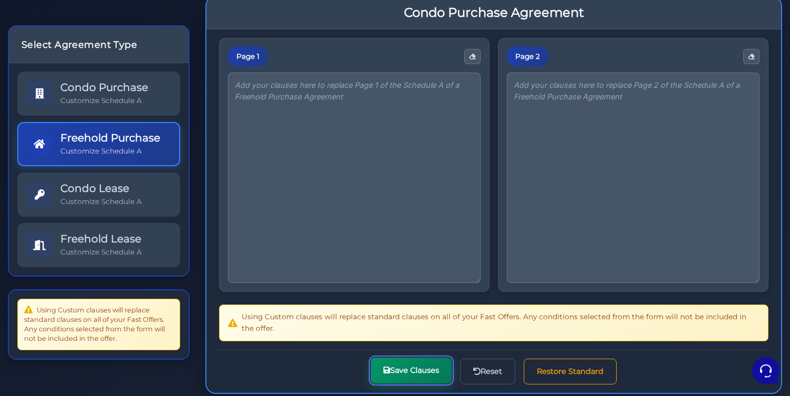
click at [414, 378] on button "Save Clauses" at bounding box center [411, 370] width 81 height 26
click at [415, 375] on button "Save Clauses" at bounding box center [411, 370] width 81 height 26
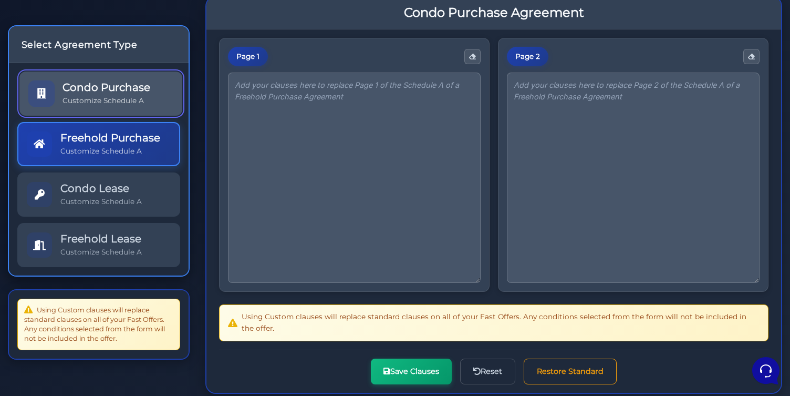
click at [117, 85] on h5 "Condo Purchase" at bounding box center [107, 87] width 88 height 13
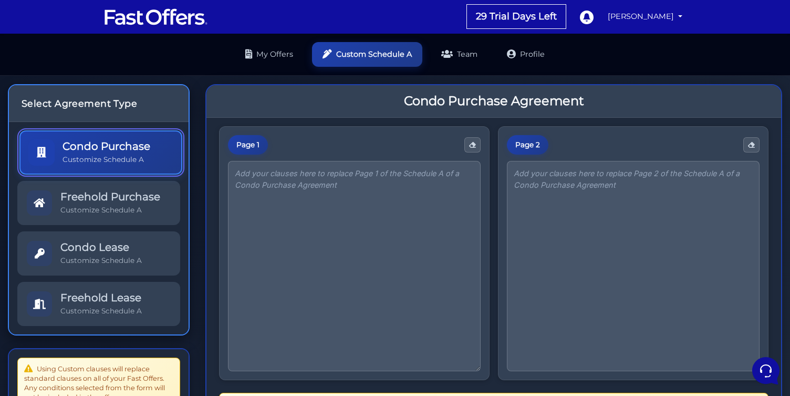
click at [125, 158] on p "Customize Schedule A" at bounding box center [107, 160] width 88 height 10
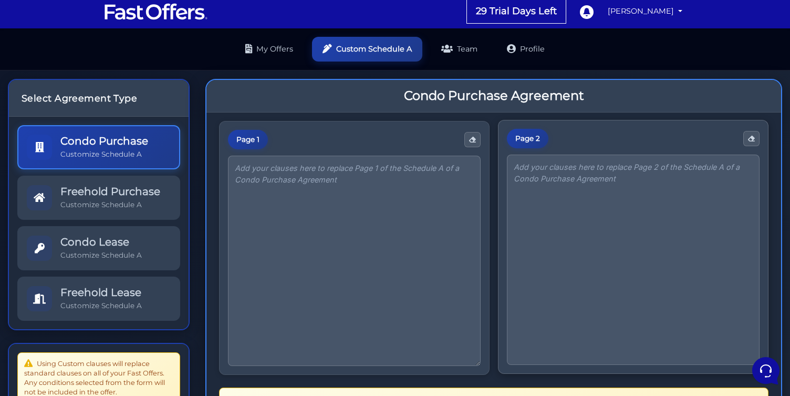
scroll to position [128, 0]
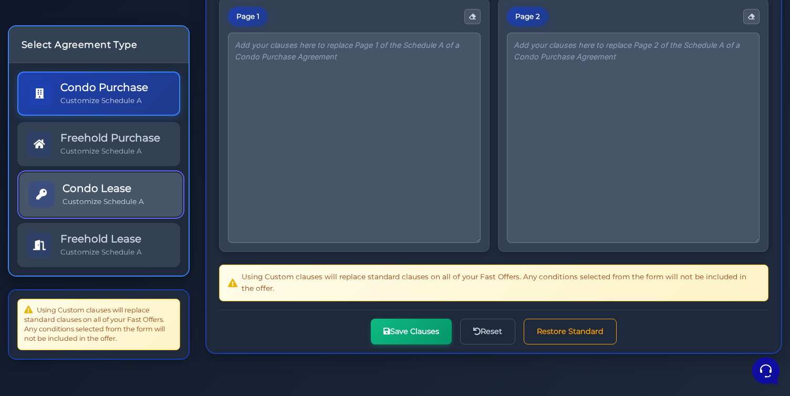
click at [129, 190] on h5 "Condo Lease" at bounding box center [103, 188] width 81 height 13
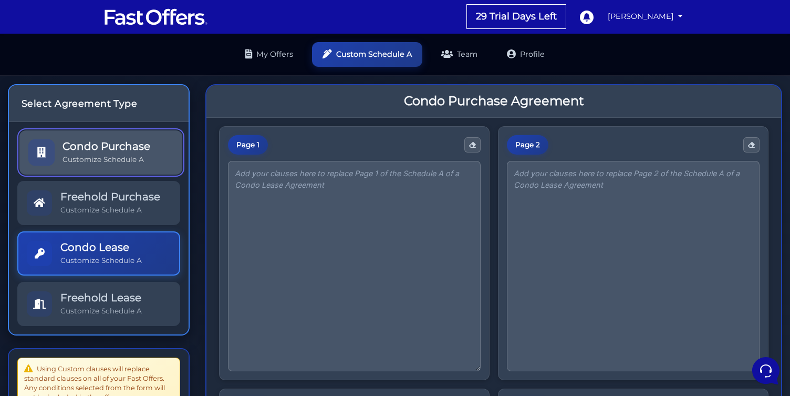
click at [132, 145] on h5 "Condo Purchase" at bounding box center [107, 146] width 88 height 13
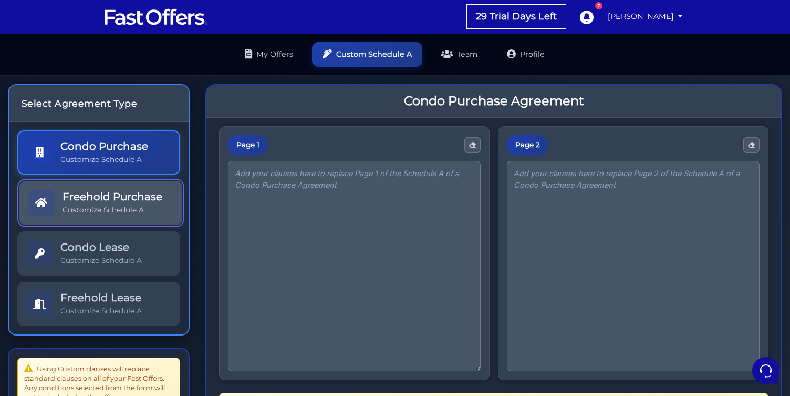
click at [98, 190] on h5 "Freehold Purchase" at bounding box center [113, 196] width 100 height 13
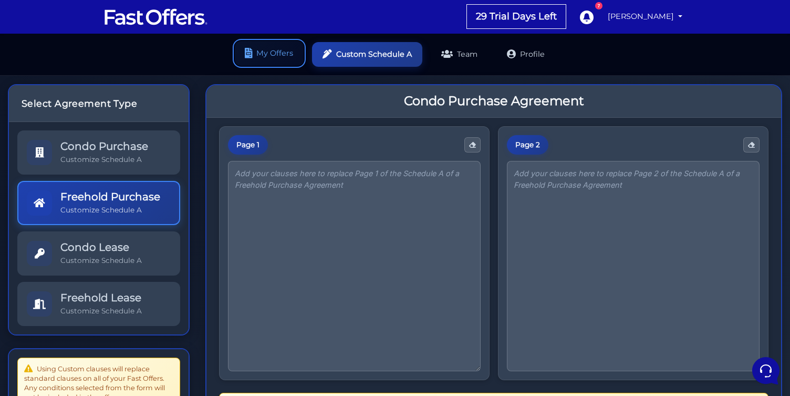
click at [267, 54] on link "My Offers" at bounding box center [269, 53] width 69 height 25
